Goal: Navigation & Orientation: Find specific page/section

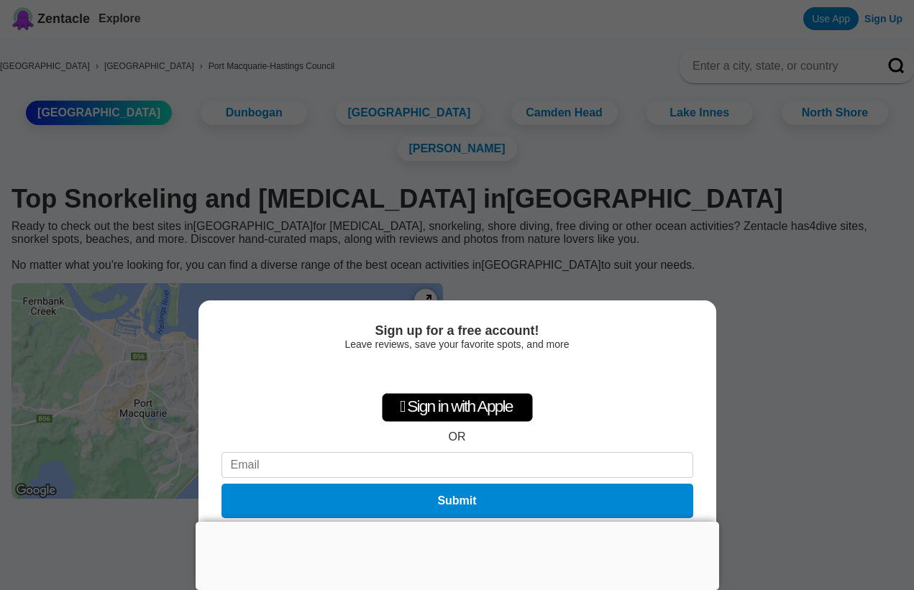
click at [281, 260] on div "Sign up for a free account! Leave reviews, save your favorite spots, and more …" at bounding box center [457, 295] width 914 height 590
click at [215, 325] on div "Sign up for a free account! Leave reviews, save your favorite spots, and more …" at bounding box center [457, 446] width 518 height 290
click at [452, 522] on div at bounding box center [458, 522] width 524 height 0
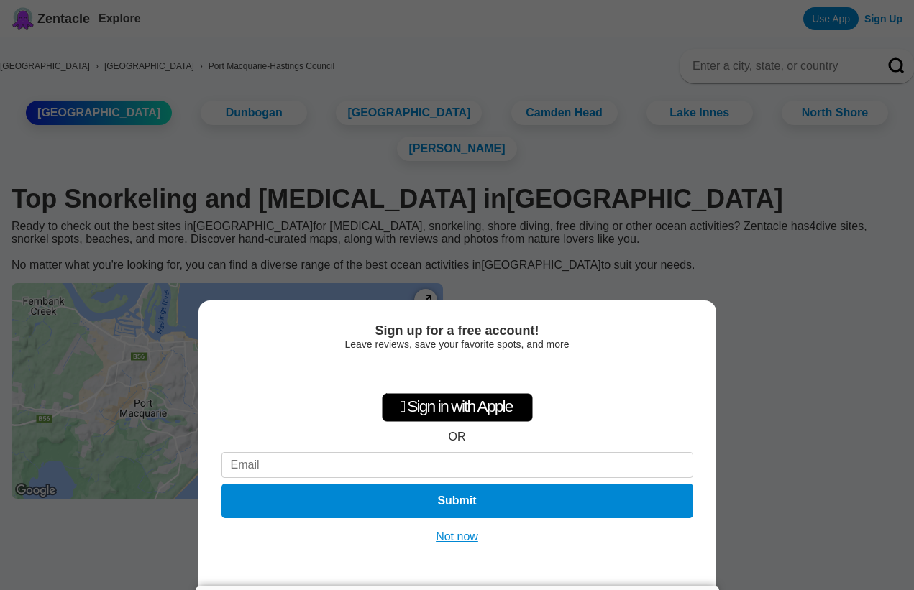
click at [458, 539] on button "Not now" at bounding box center [456, 537] width 51 height 14
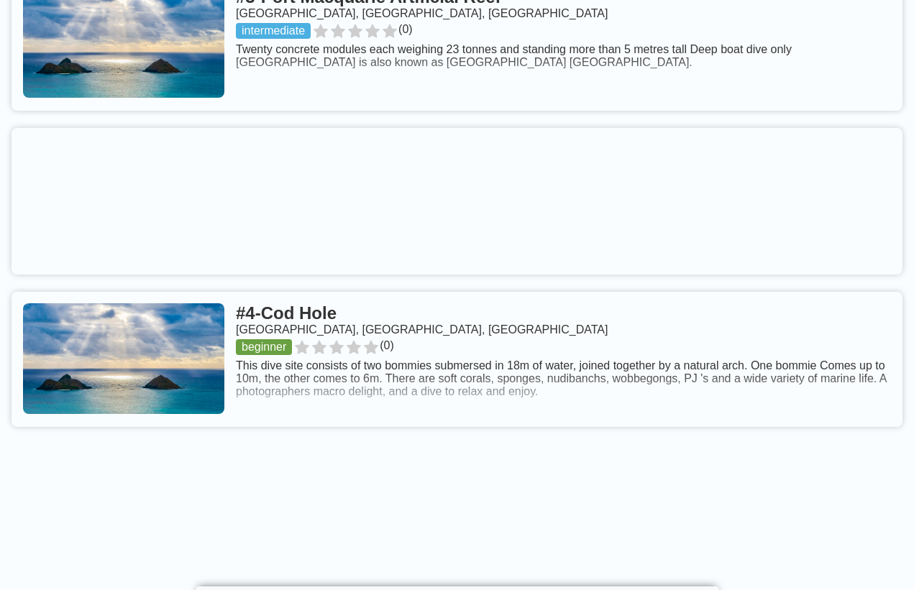
scroll to position [972, 0]
click at [310, 418] on link at bounding box center [457, 360] width 891 height 135
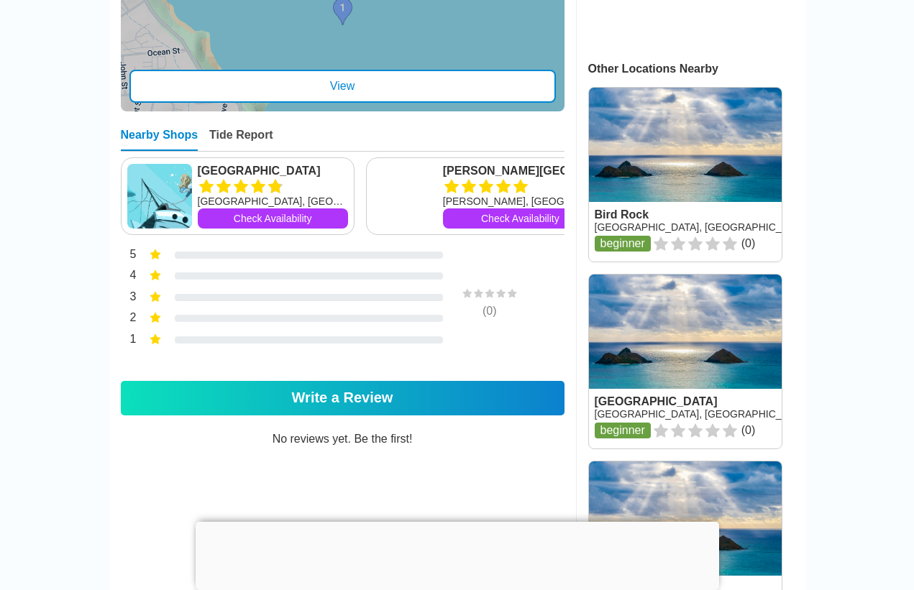
scroll to position [659, 0]
